Goal: Information Seeking & Learning: Learn about a topic

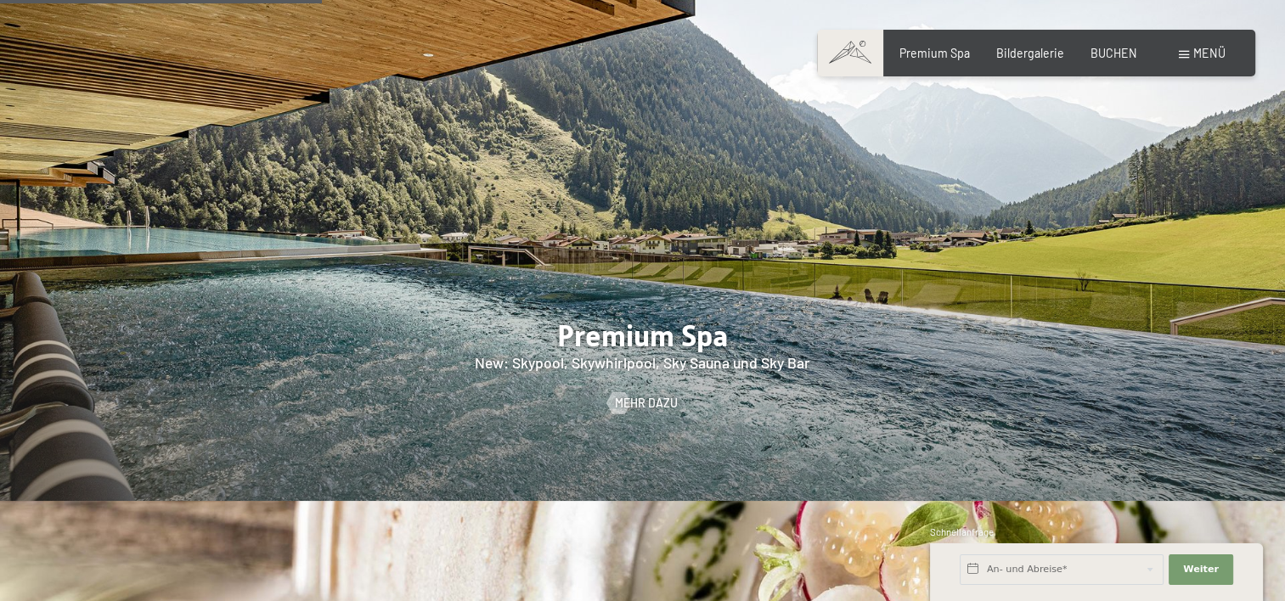
scroll to position [2123, 0]
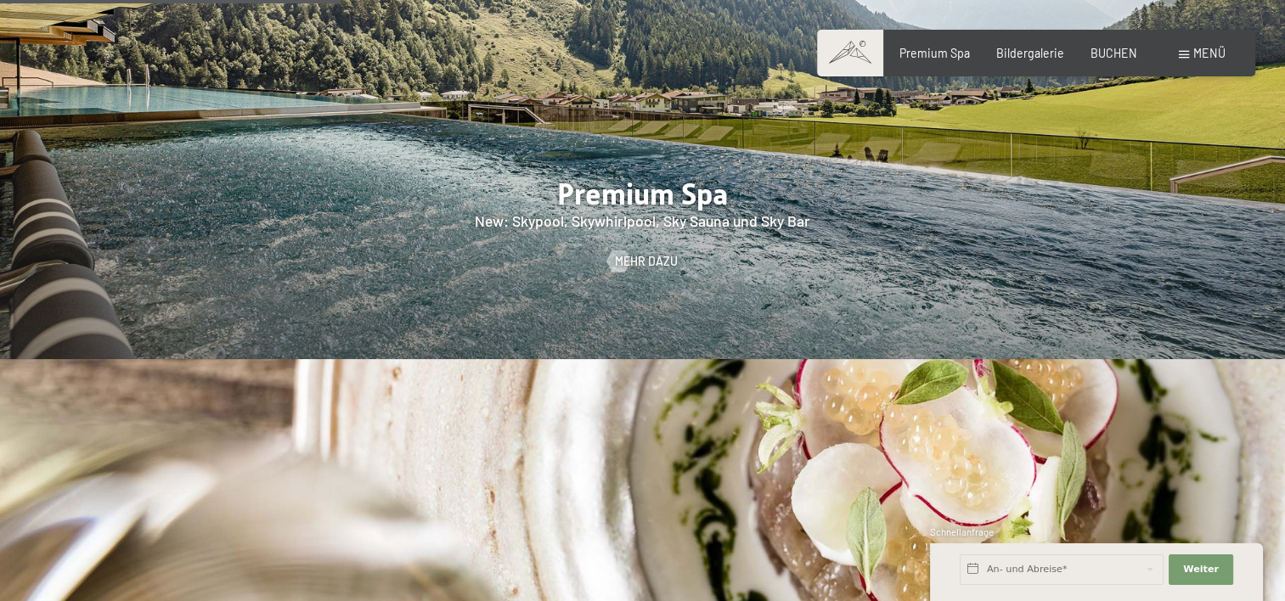
click at [645, 230] on div at bounding box center [642, 84] width 1285 height 550
click at [649, 251] on div at bounding box center [642, 84] width 1285 height 550
click at [650, 253] on span "Mehr dazu" at bounding box center [663, 261] width 63 height 17
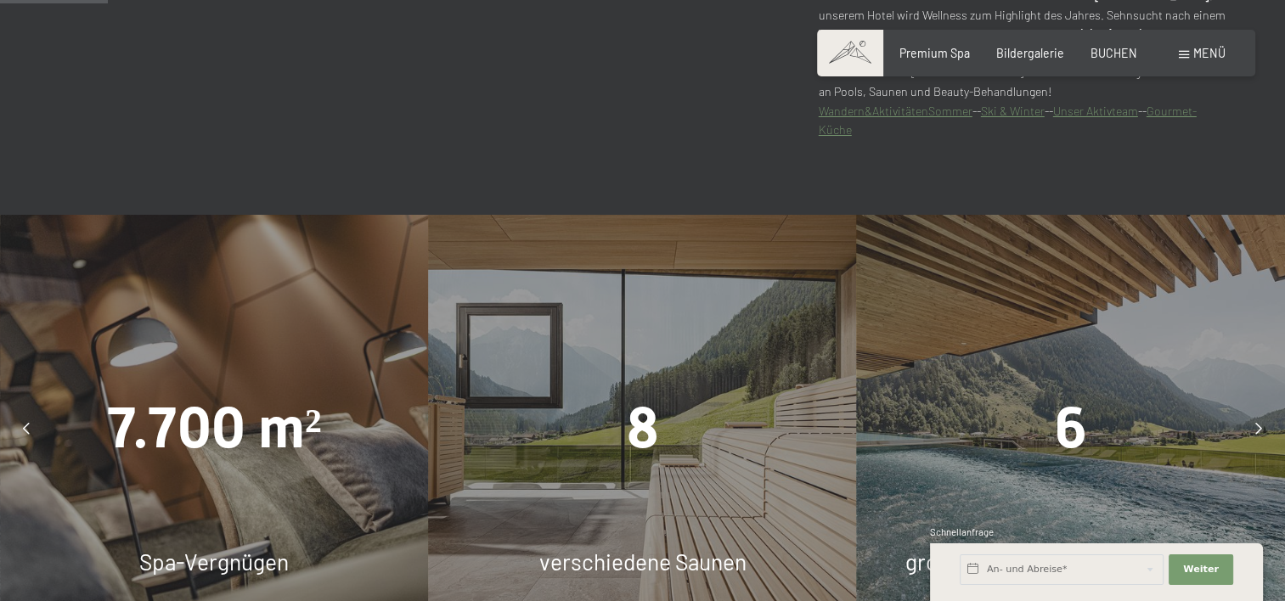
scroll to position [1132, 0]
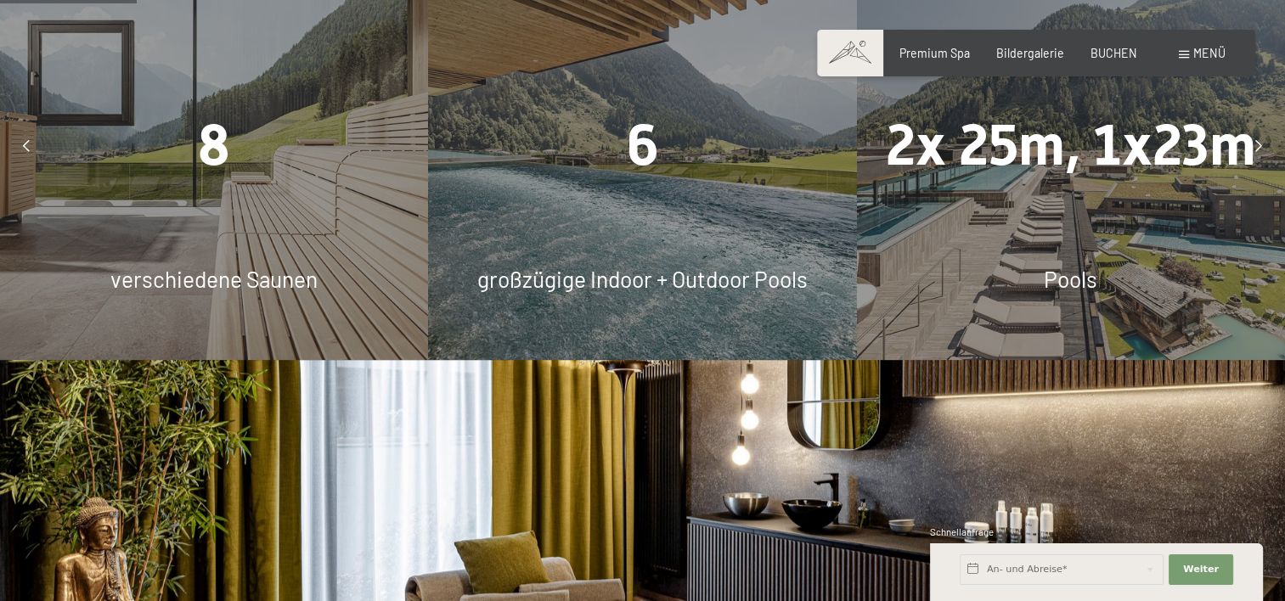
click at [645, 177] on span "6" at bounding box center [642, 145] width 32 height 66
click at [618, 149] on div "6" at bounding box center [642, 146] width 428 height 80
click at [204, 234] on div "8 verschiedene Saunen" at bounding box center [214, 146] width 428 height 428
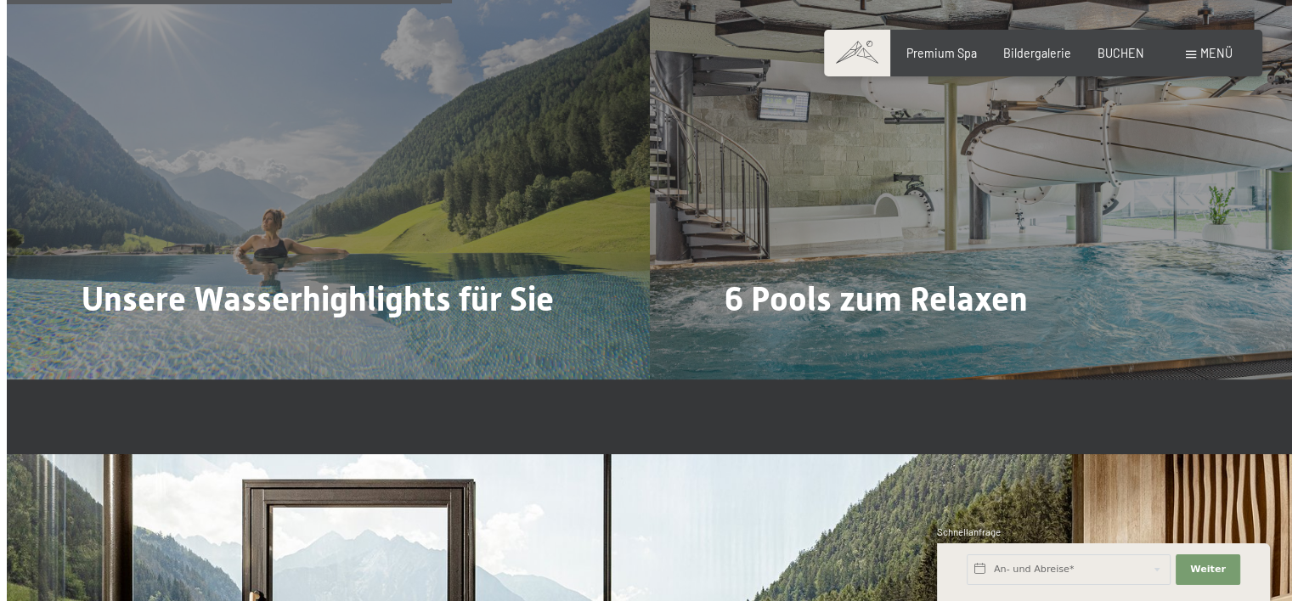
scroll to position [3680, 0]
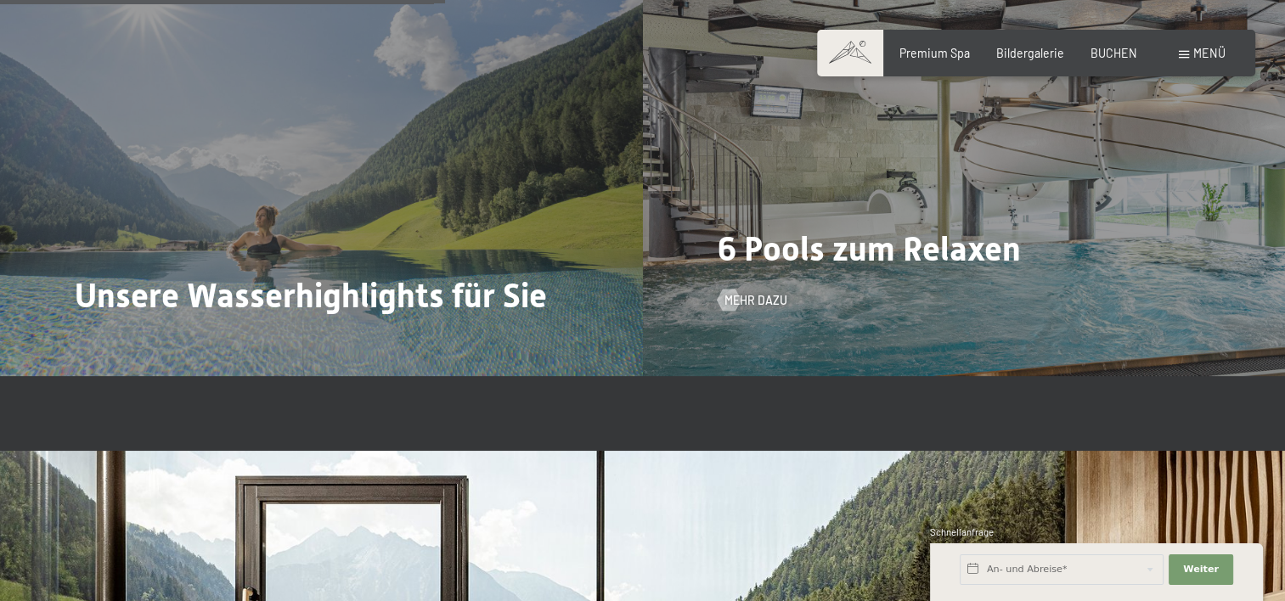
click at [741, 217] on div "6 Pools zum Relaxen Mehr dazu" at bounding box center [964, 136] width 643 height 482
click at [747, 301] on span "Mehr dazu" at bounding box center [772, 300] width 63 height 17
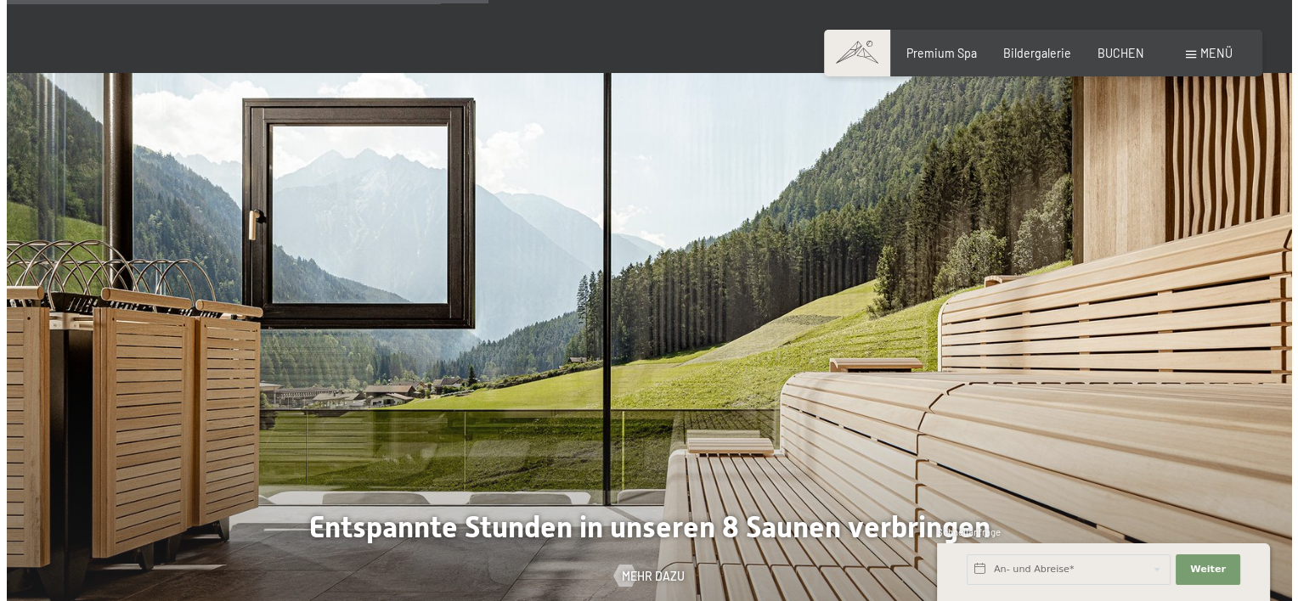
scroll to position [4246, 0]
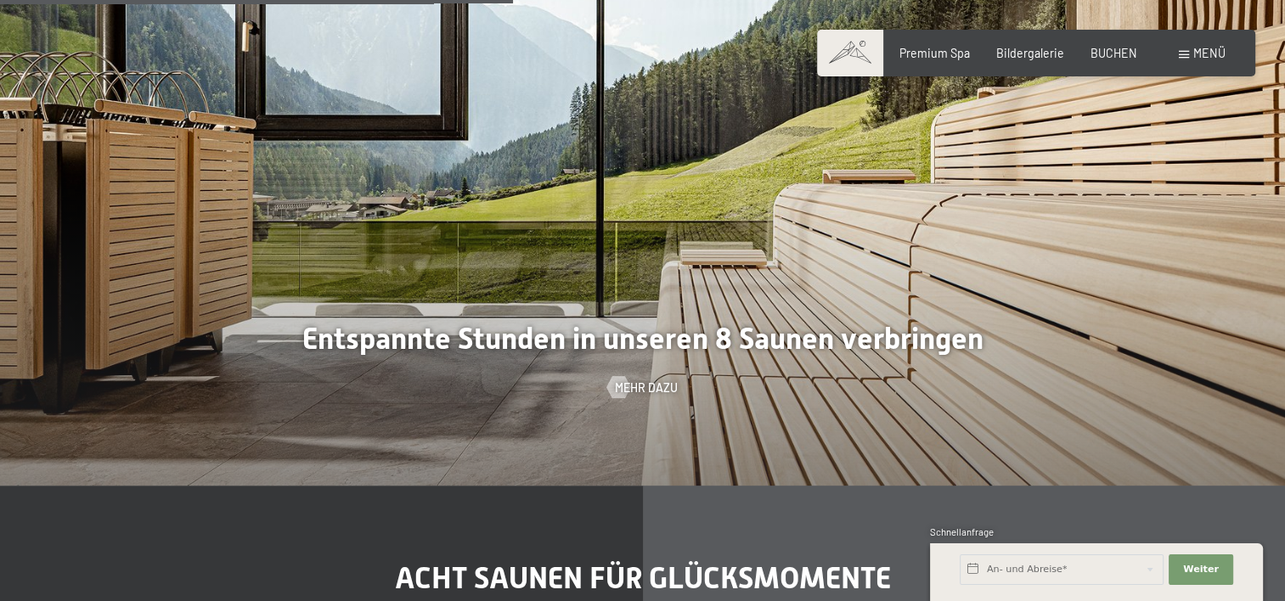
click at [625, 394] on div at bounding box center [618, 387] width 13 height 22
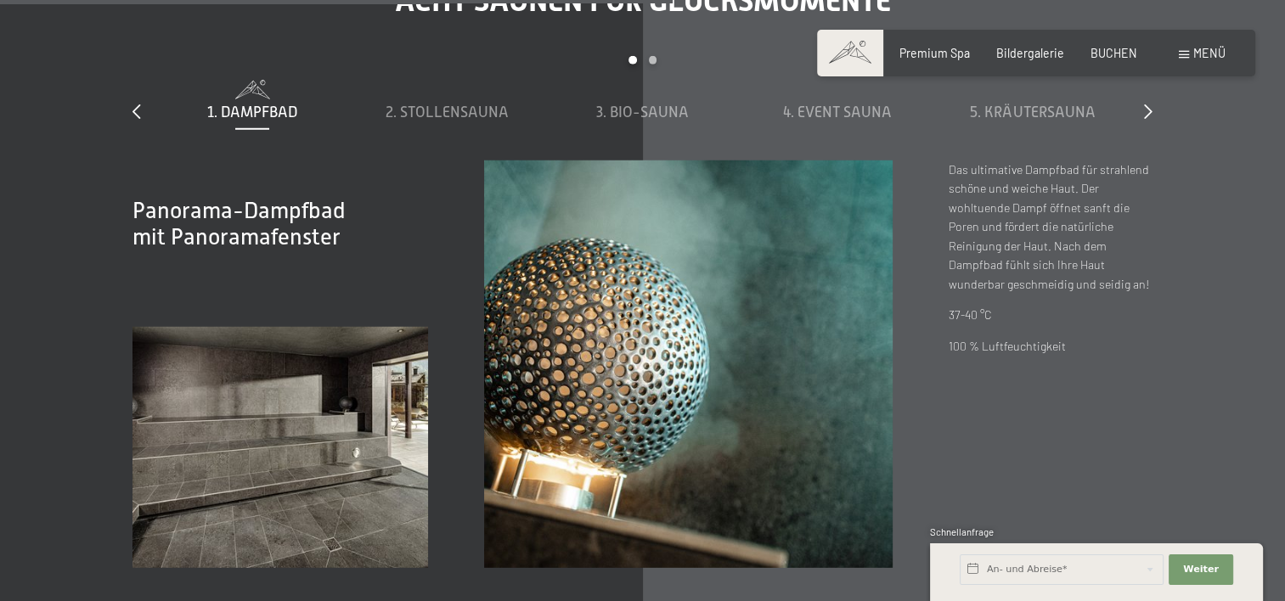
scroll to position [4812, 0]
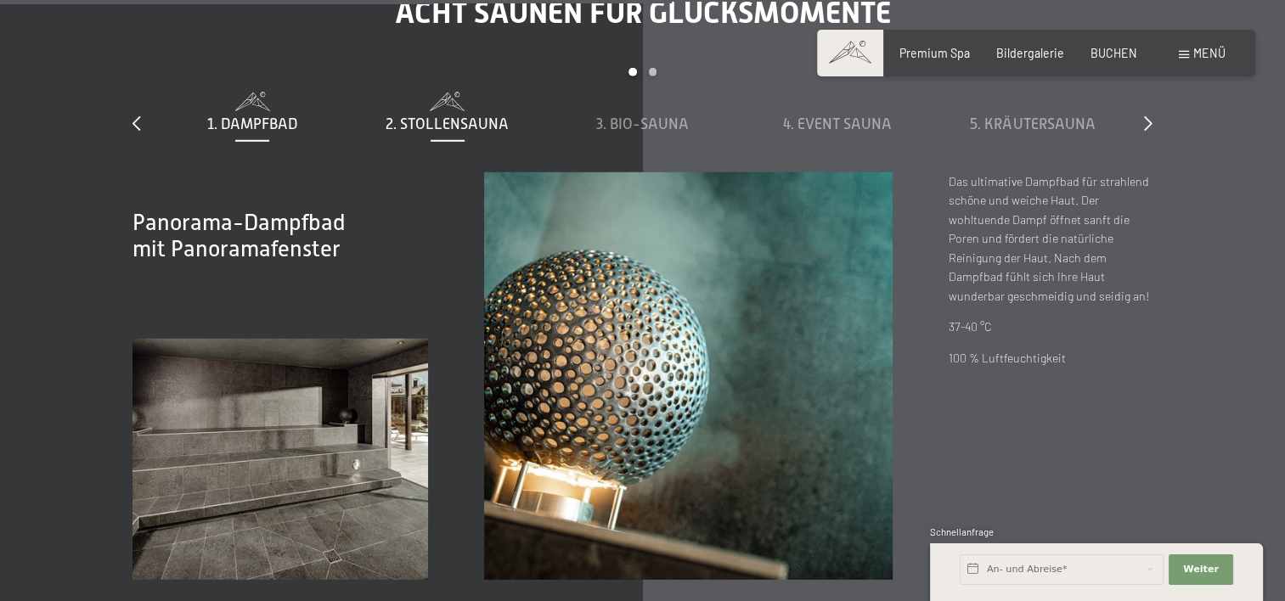
click at [462, 120] on span "2. Stollensauna" at bounding box center [447, 123] width 123 height 17
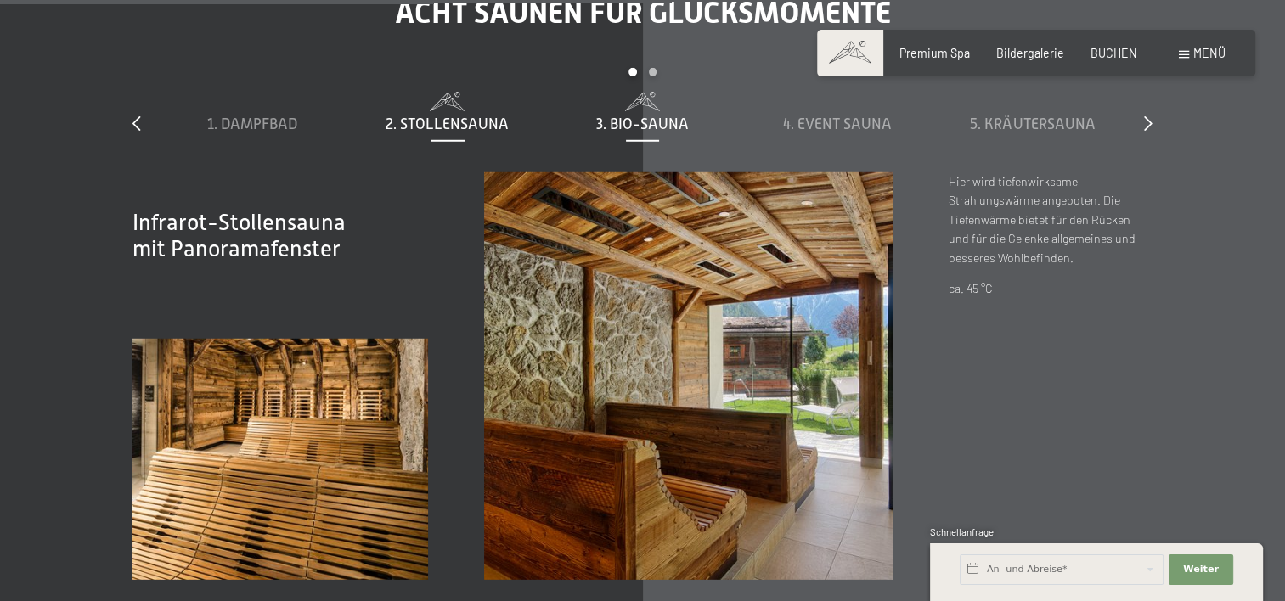
click at [613, 126] on span "3. Bio-Sauna" at bounding box center [642, 123] width 93 height 17
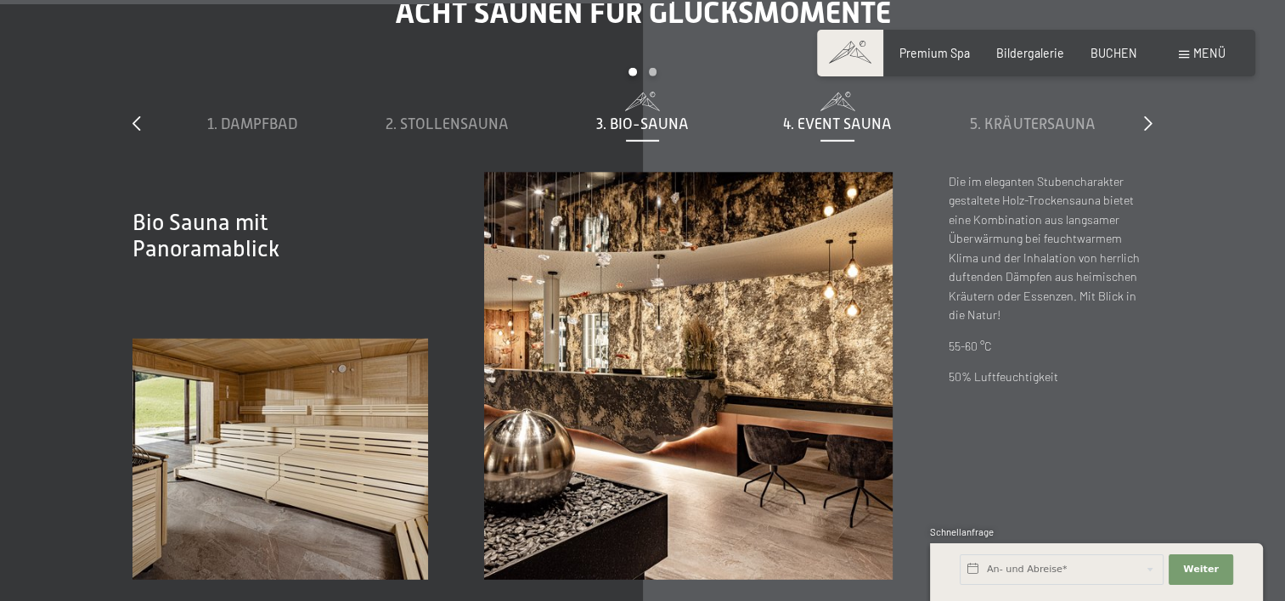
click at [771, 127] on div "4. Event Sauna" at bounding box center [837, 124] width 180 height 21
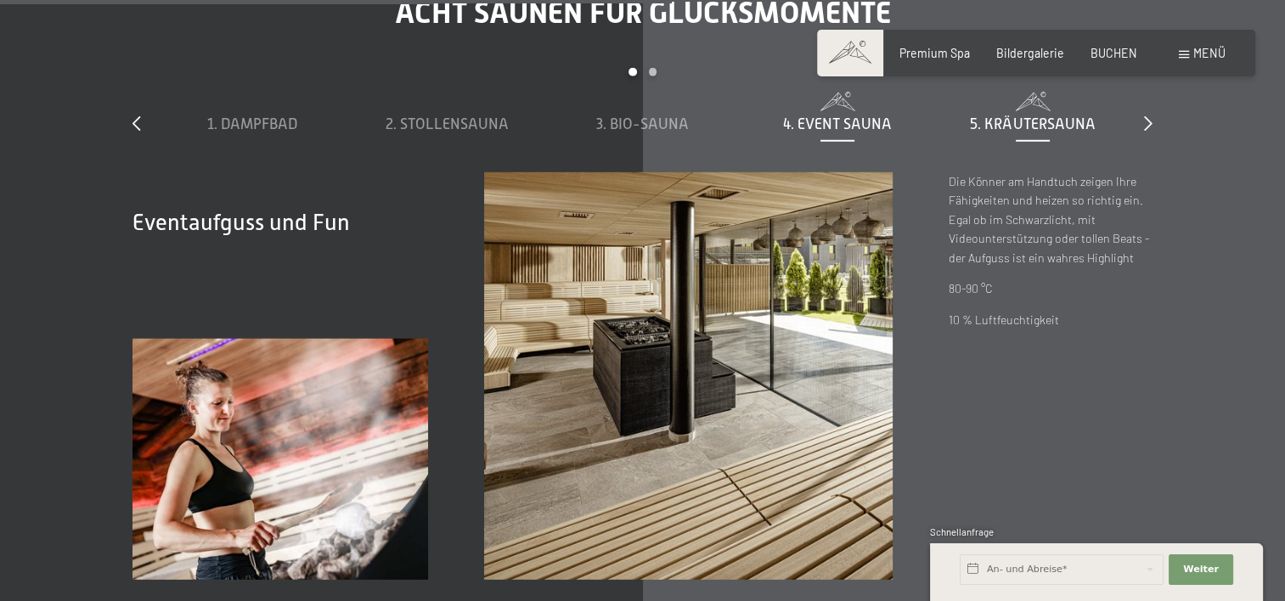
click at [1044, 115] on span "5. Kräutersauna" at bounding box center [1032, 123] width 125 height 17
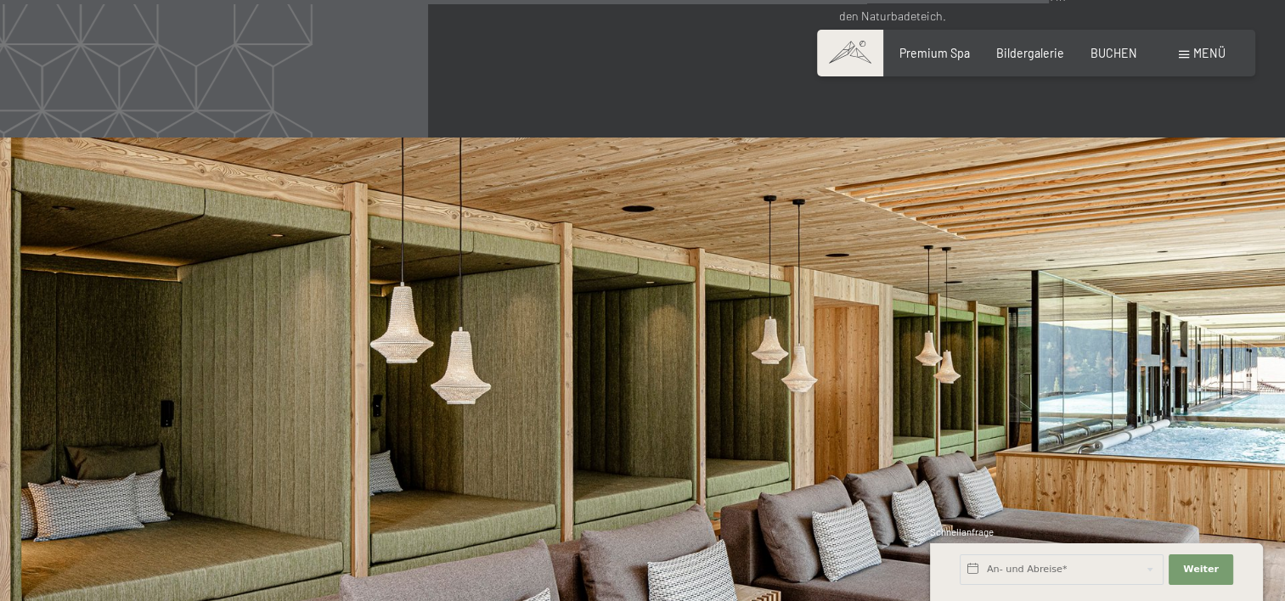
scroll to position [7531, 0]
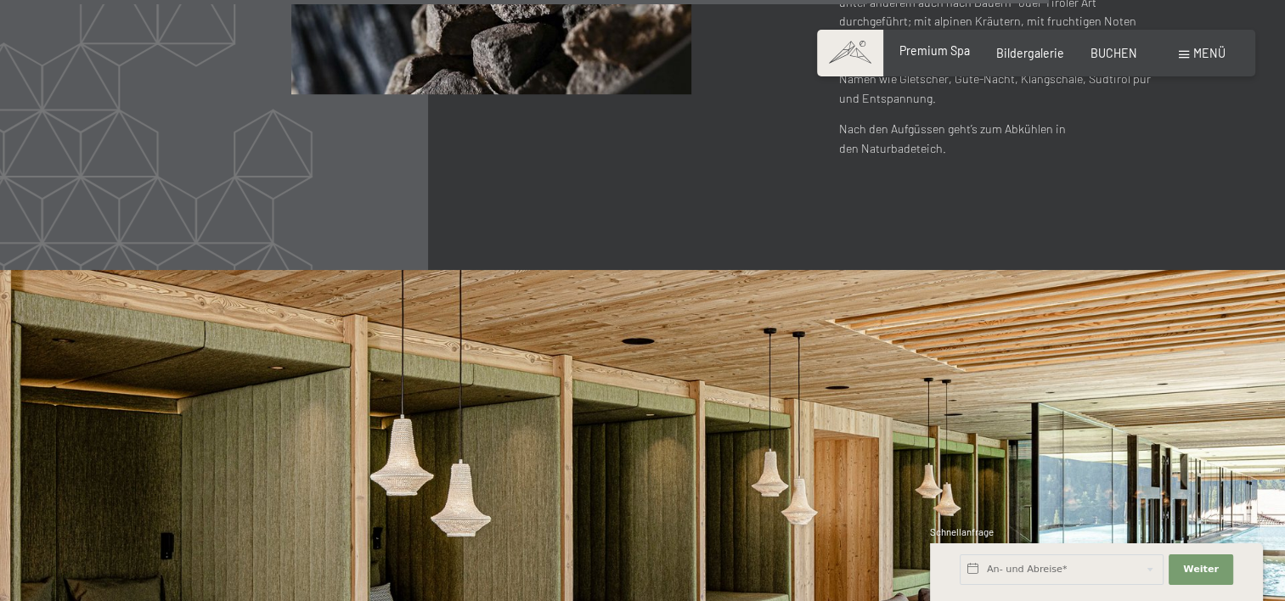
click at [956, 57] on span "Premium Spa" at bounding box center [934, 50] width 70 height 14
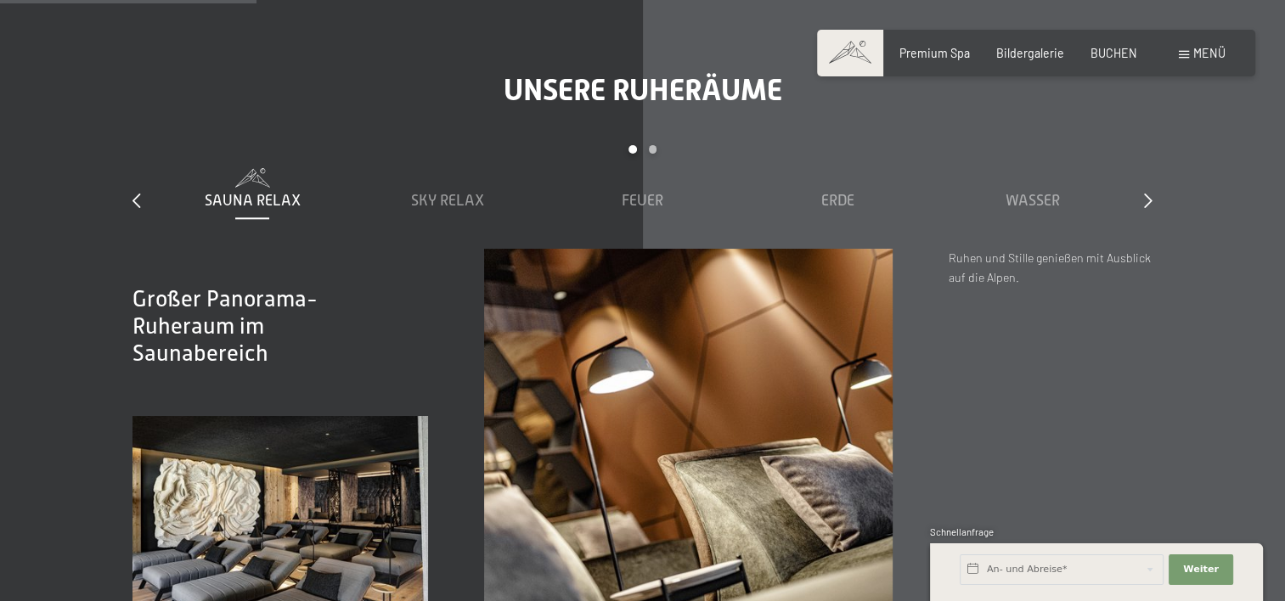
scroll to position [2123, 0]
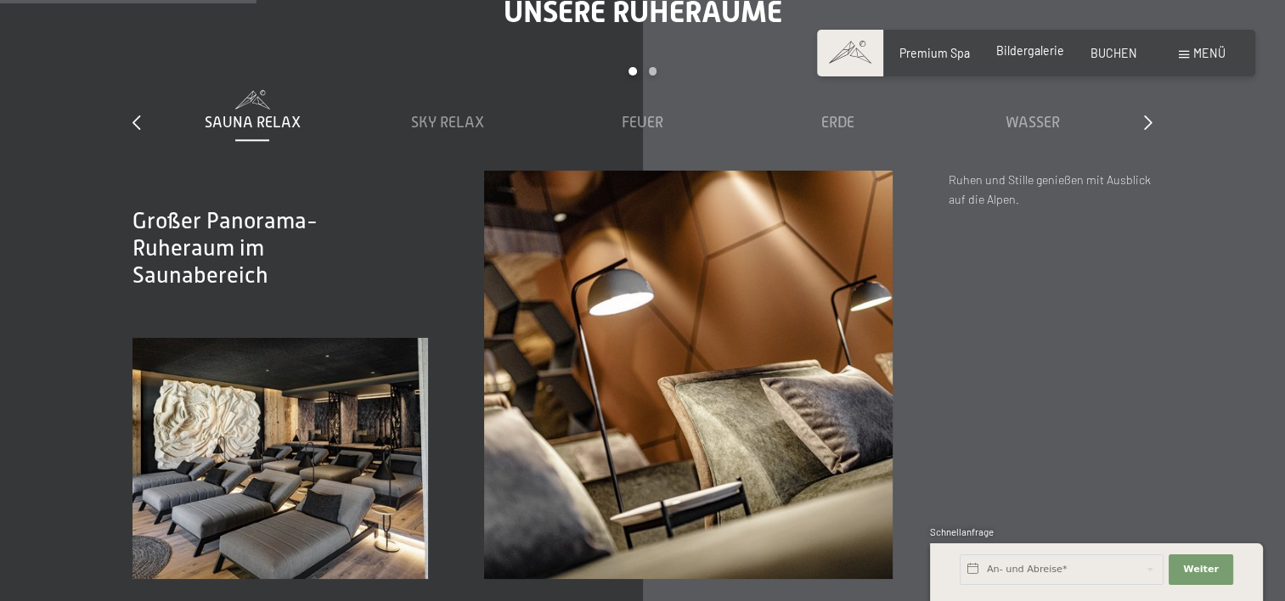
click at [1052, 55] on span "Bildergalerie" at bounding box center [1030, 50] width 68 height 14
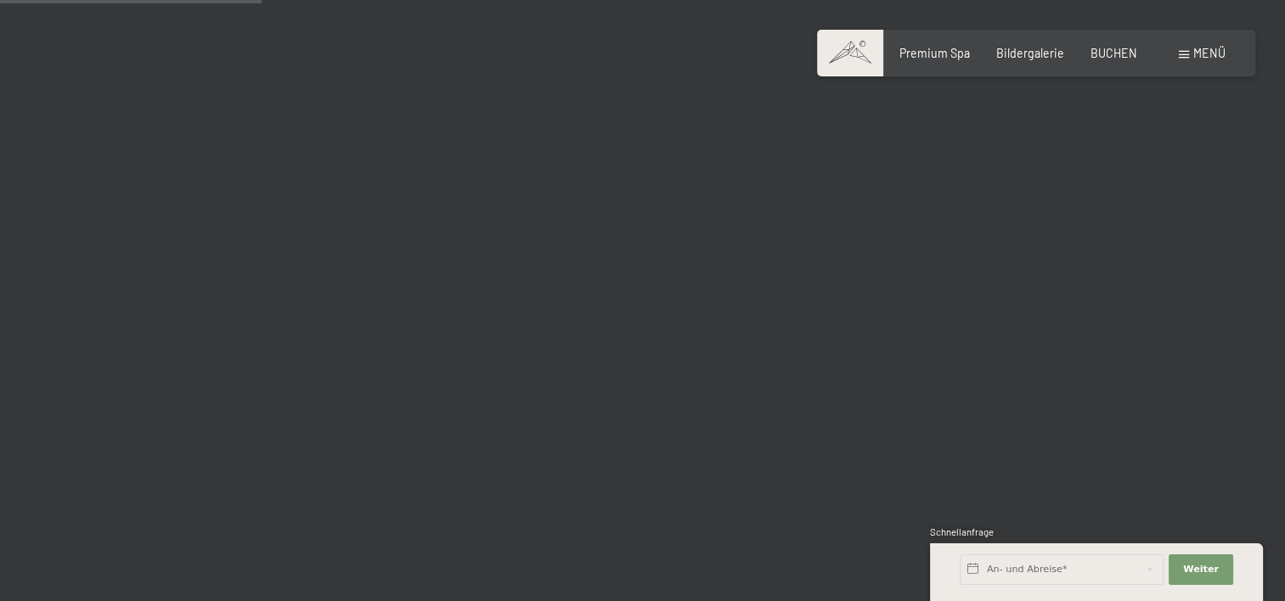
scroll to position [3680, 0]
